Goal: Find specific page/section: Find specific page/section

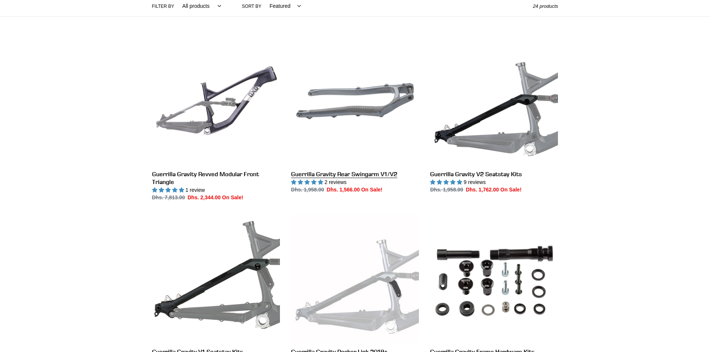
scroll to position [186, 0]
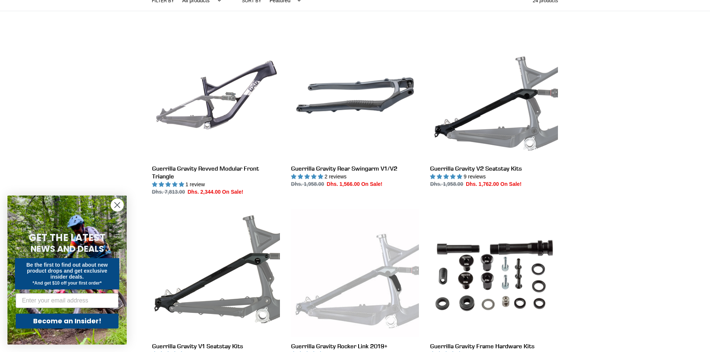
click at [115, 204] on circle "Close dialog" at bounding box center [117, 205] width 12 height 12
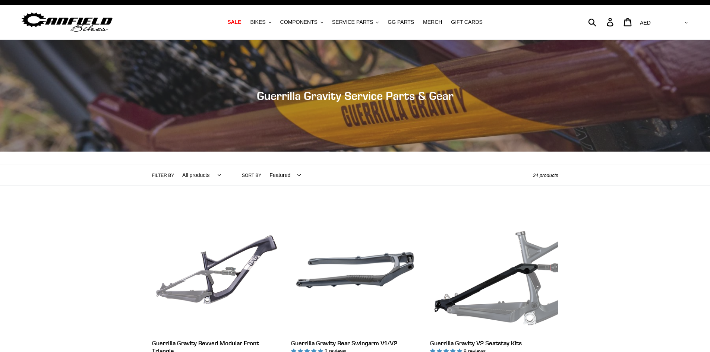
scroll to position [0, 0]
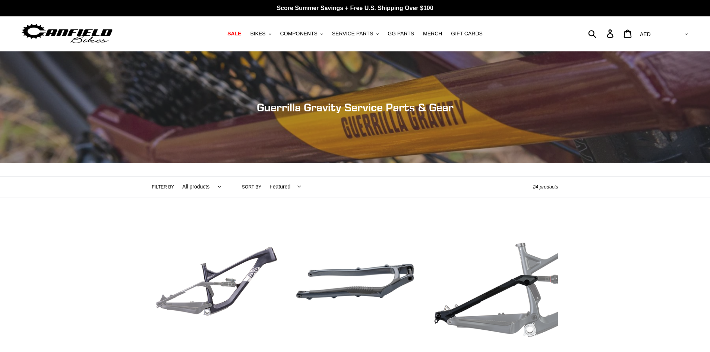
click at [191, 186] on select "All products GG Swag" at bounding box center [200, 187] width 48 height 20
select select "/collections/guerrilla-gravity-service-parts/gg"
click at [176, 177] on select "All products GG Swag" at bounding box center [200, 187] width 48 height 20
